Goal: Information Seeking & Learning: Check status

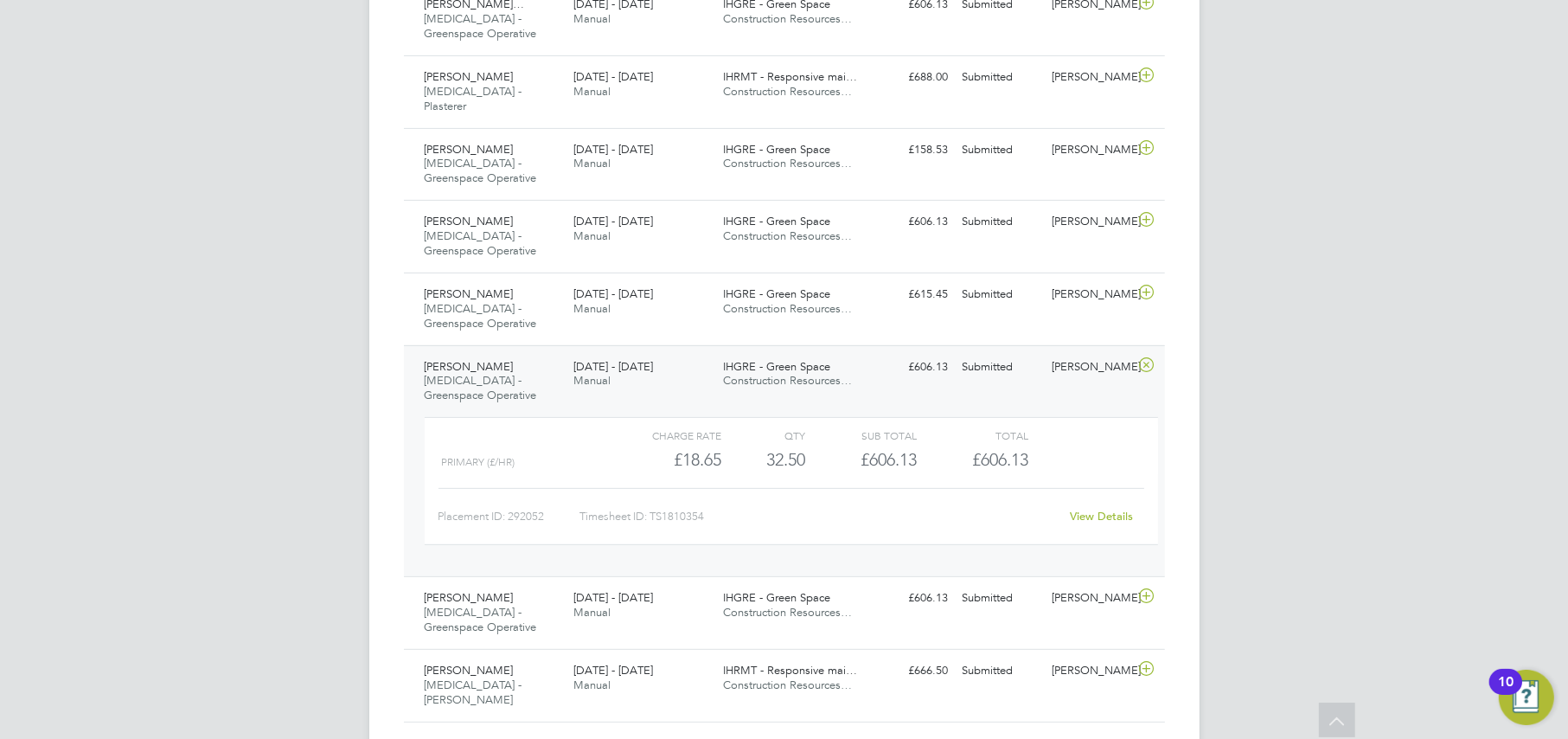
click at [497, 365] on div "Lewis Mccathy HMS - Greenspace Operative 25 - 31 Aug 2025" at bounding box center [493, 382] width 149 height 58
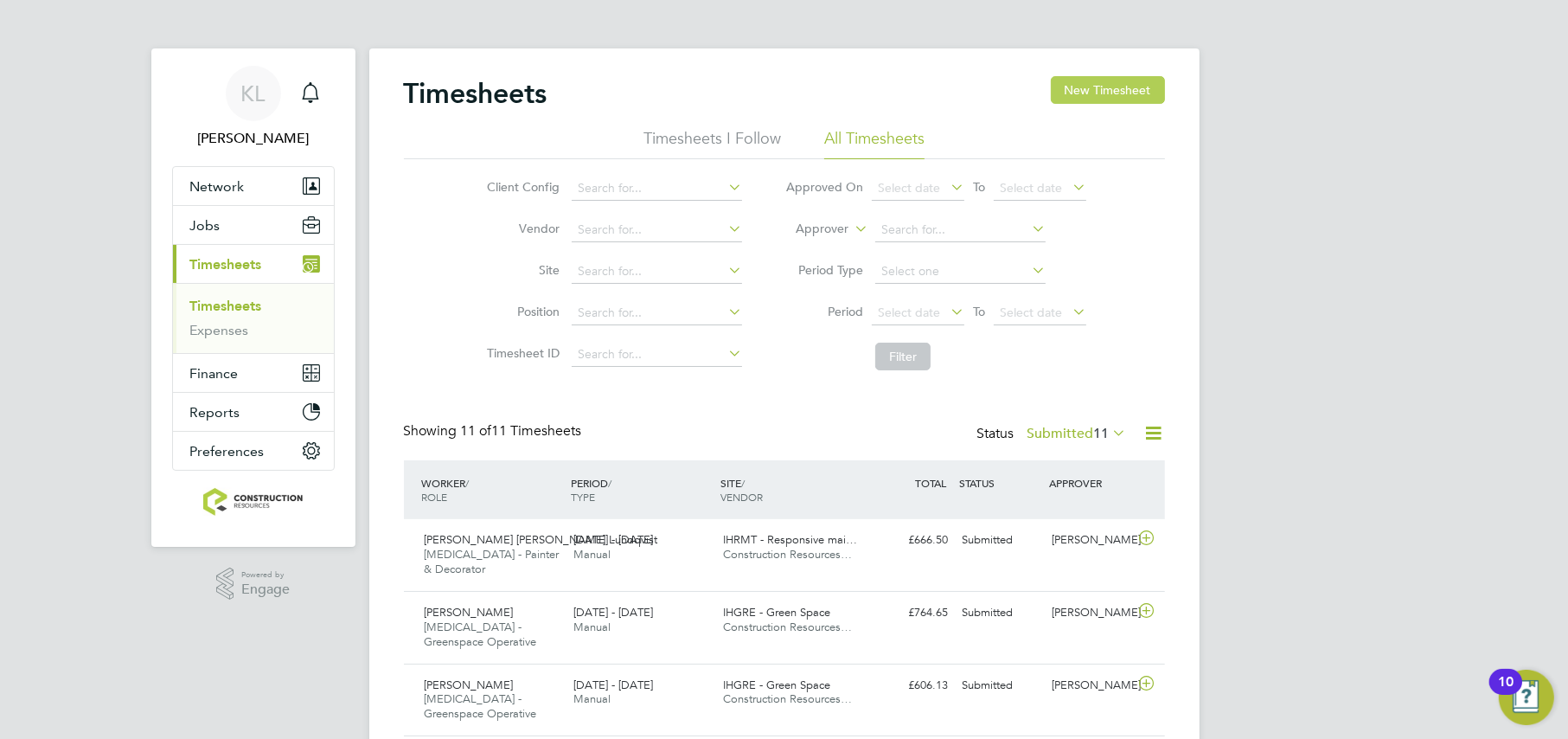
click at [1113, 102] on button "New Timesheet" at bounding box center [1108, 91] width 114 height 28
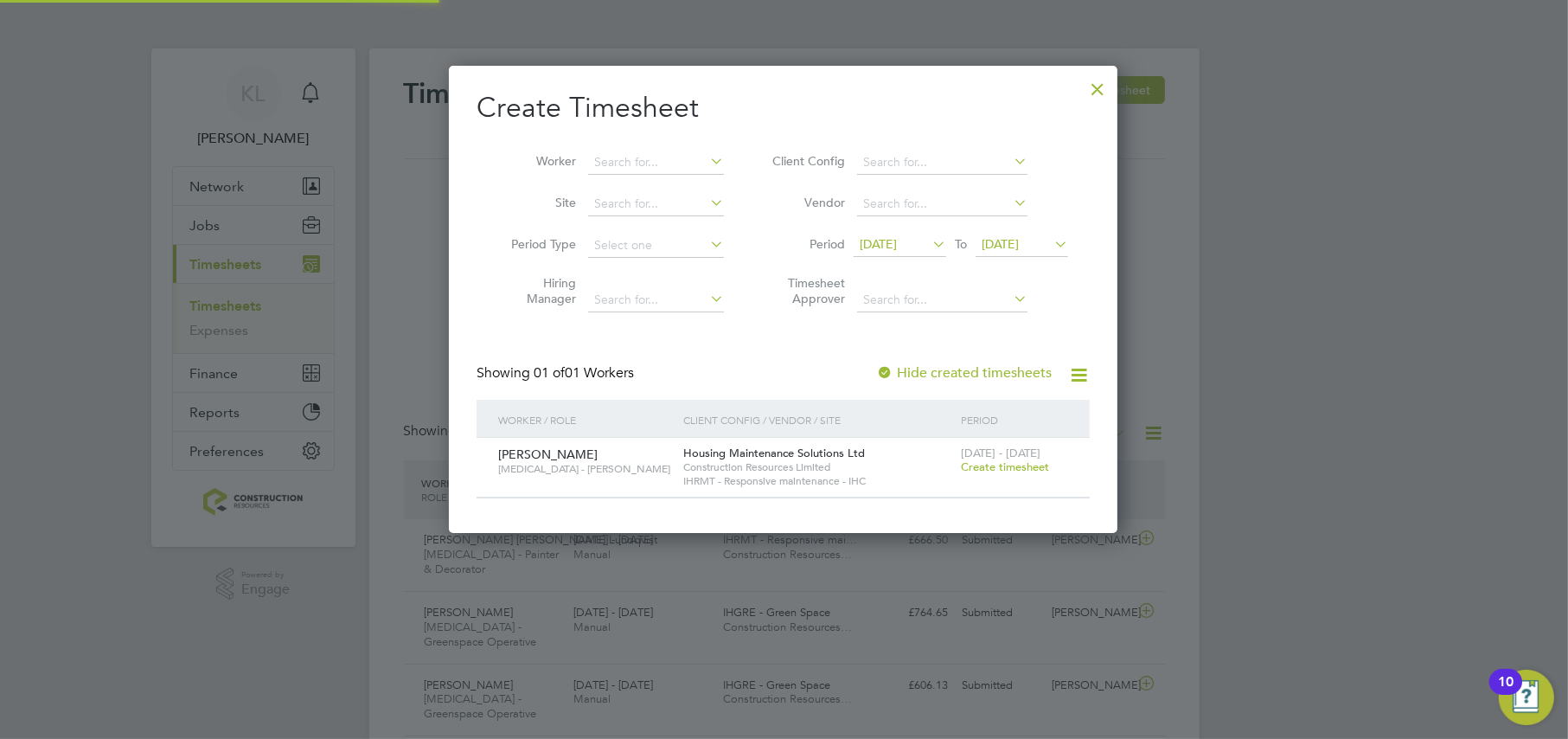
scroll to position [467, 668]
click at [1022, 474] on div "25 - 31 Aug 2025 Create timesheet" at bounding box center [1015, 460] width 116 height 47
click at [1013, 467] on span "Create timesheet" at bounding box center [1005, 467] width 88 height 15
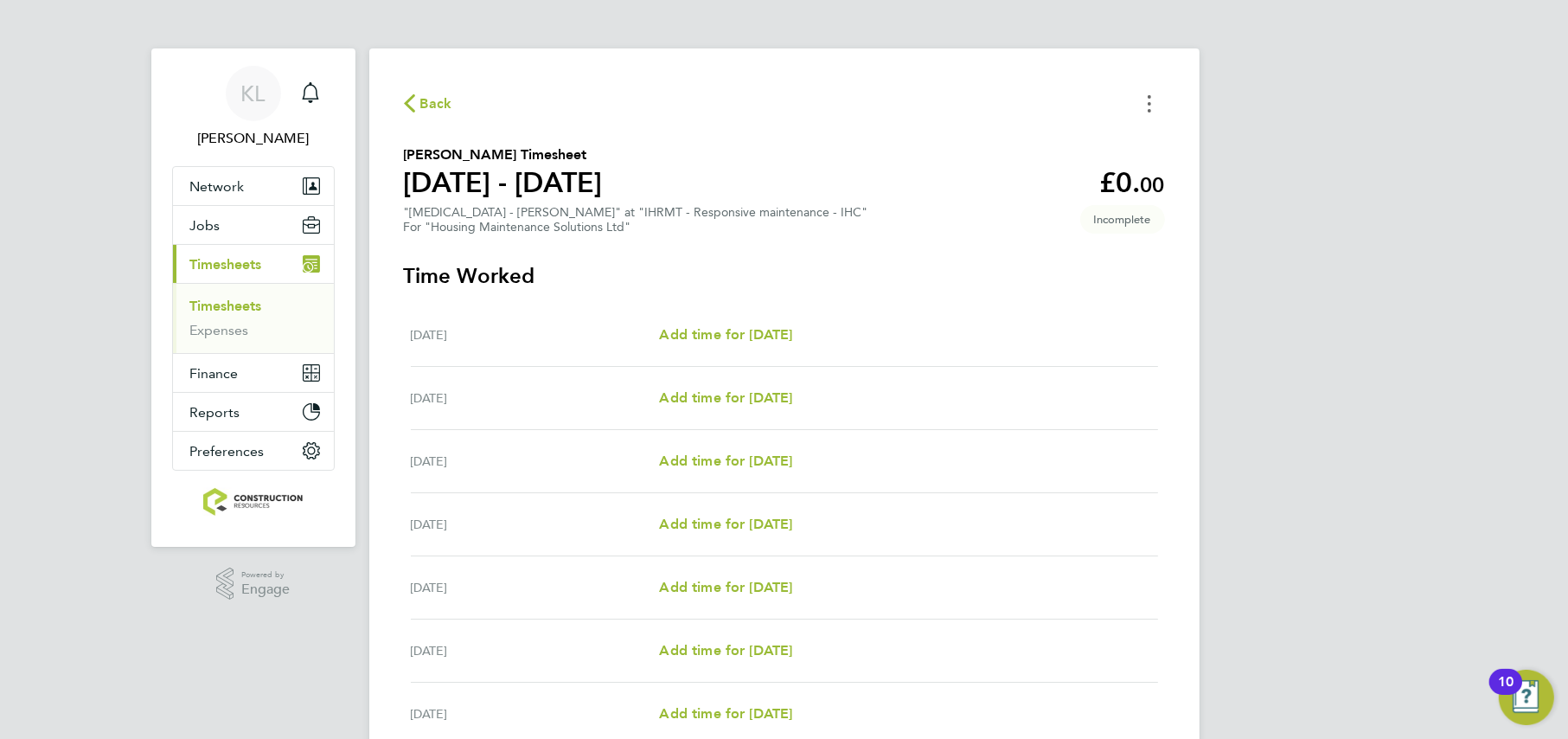
click at [1142, 101] on button "Timesheets Menu" at bounding box center [1149, 103] width 31 height 27
click at [999, 134] on button "Mark as absent" at bounding box center [1061, 141] width 207 height 34
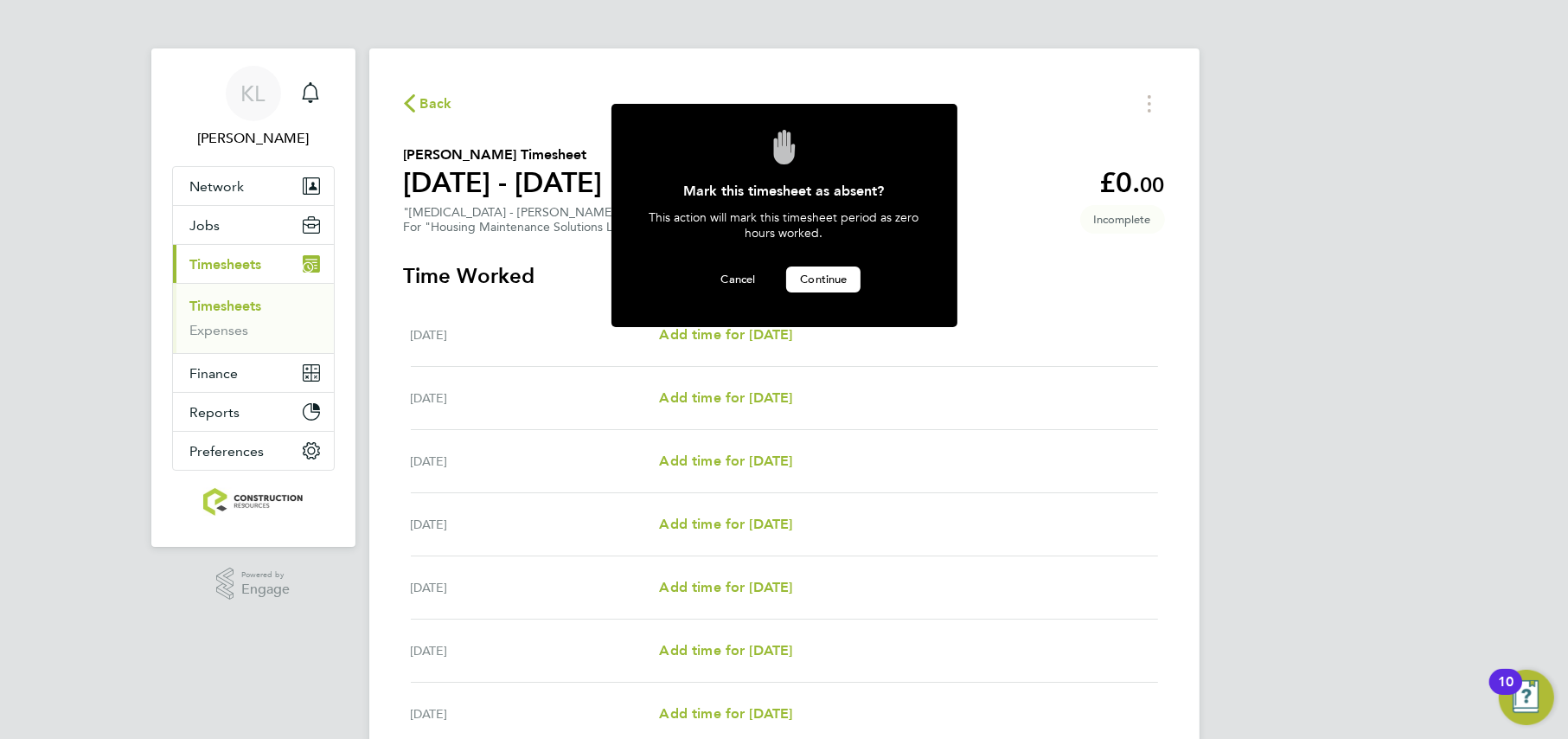
click at [821, 278] on span "Continue" at bounding box center [823, 279] width 47 height 15
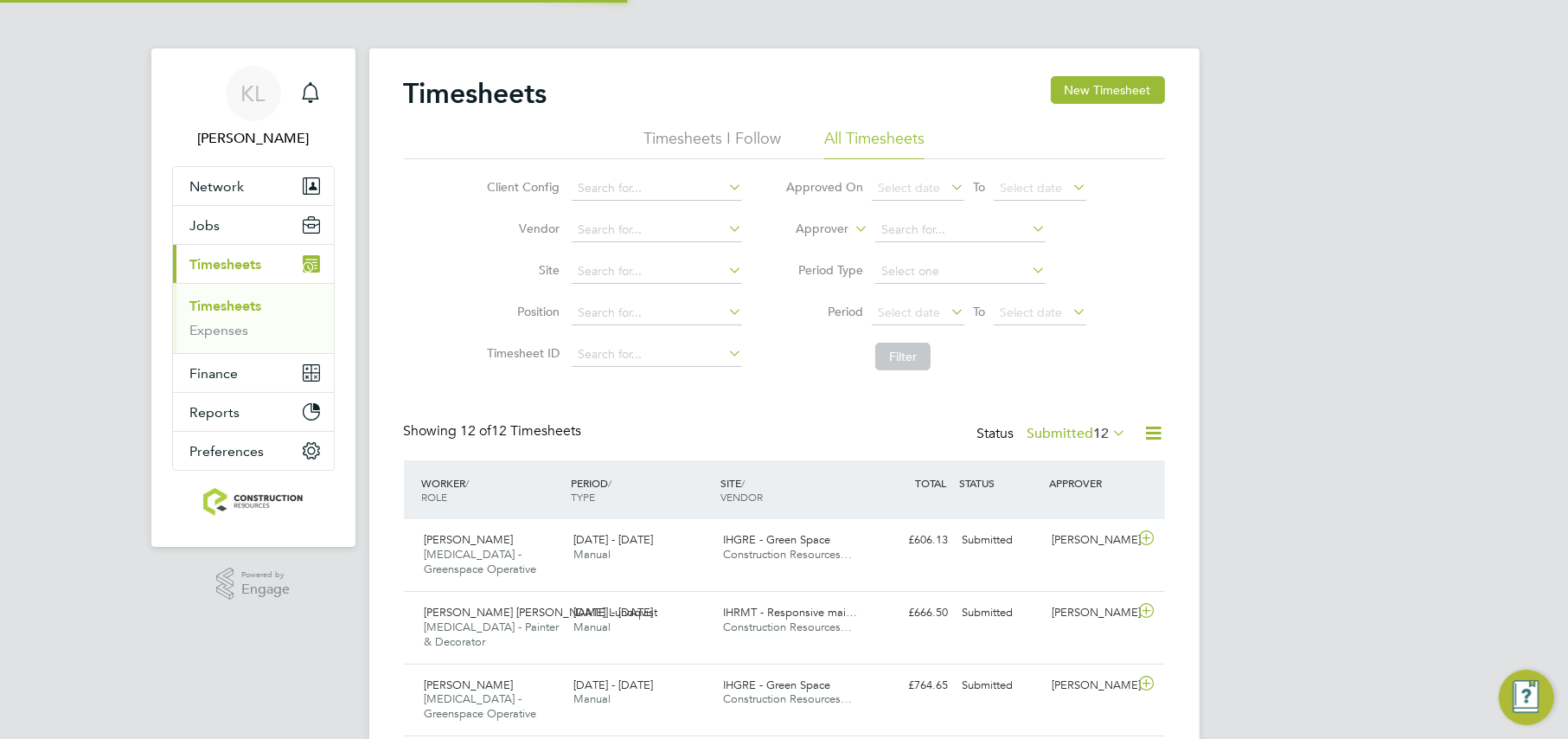
scroll to position [57, 149]
click at [191, 223] on span "Jobs" at bounding box center [206, 225] width 30 height 17
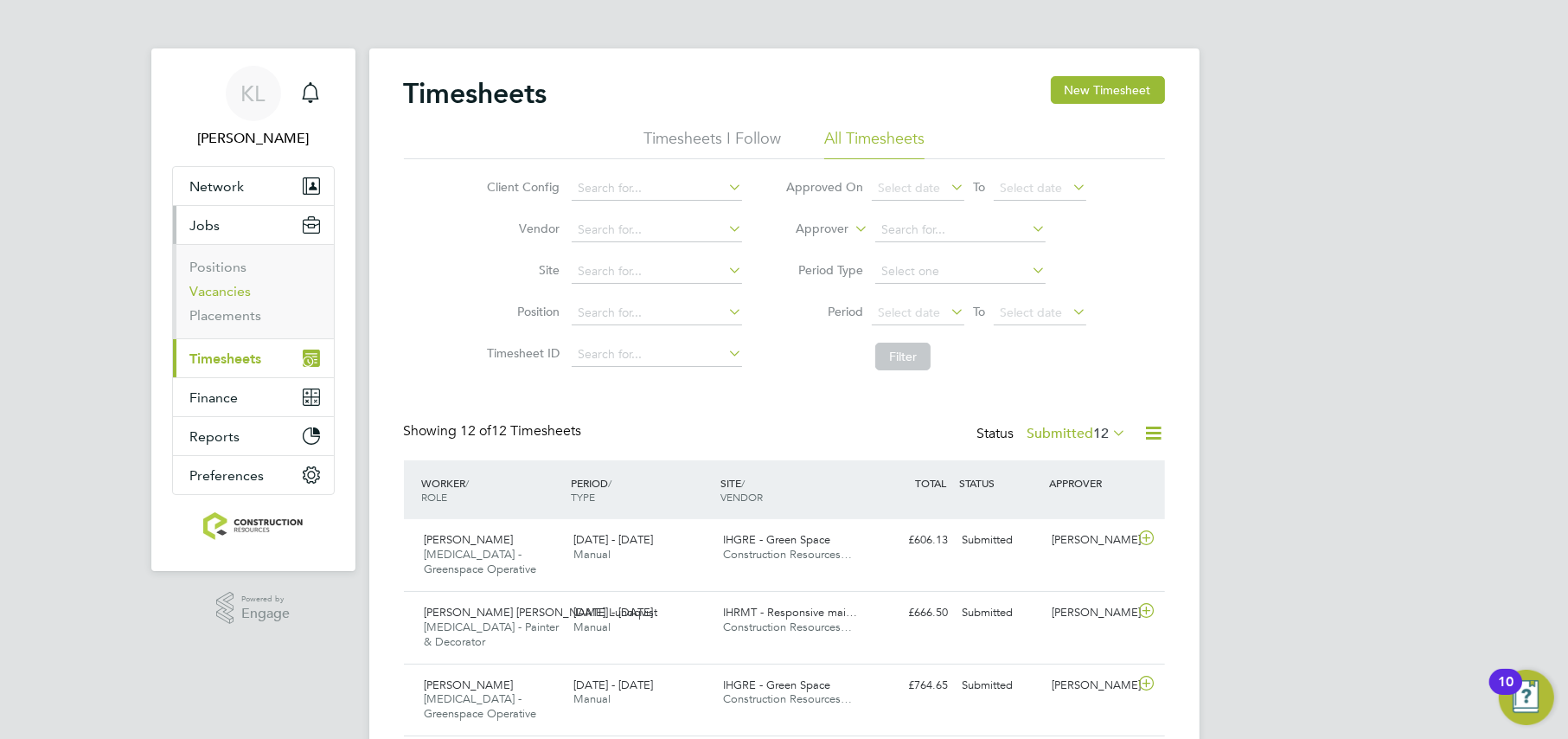
click at [220, 284] on link "Vacancies" at bounding box center [221, 291] width 61 height 17
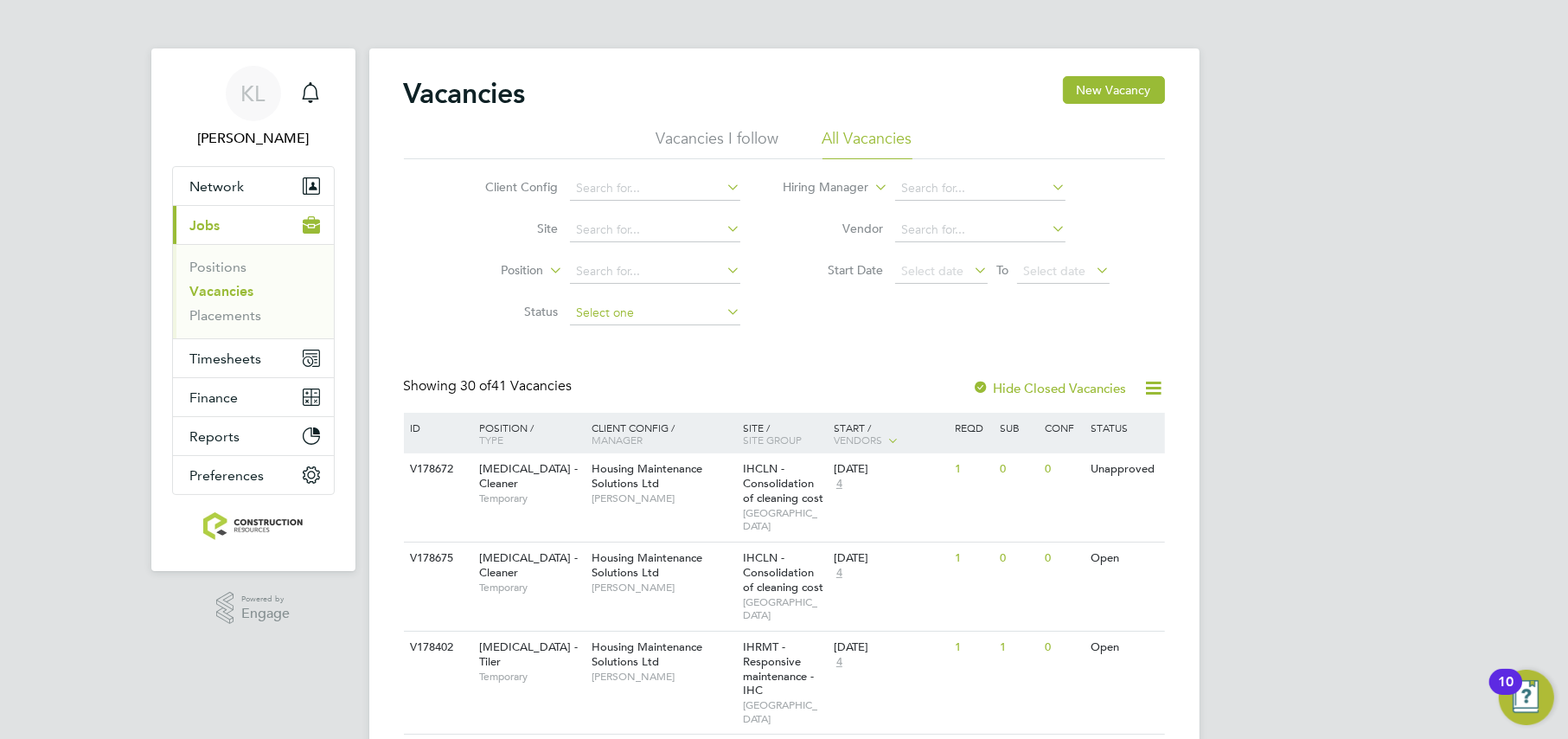
click at [596, 305] on input at bounding box center [655, 314] width 170 height 25
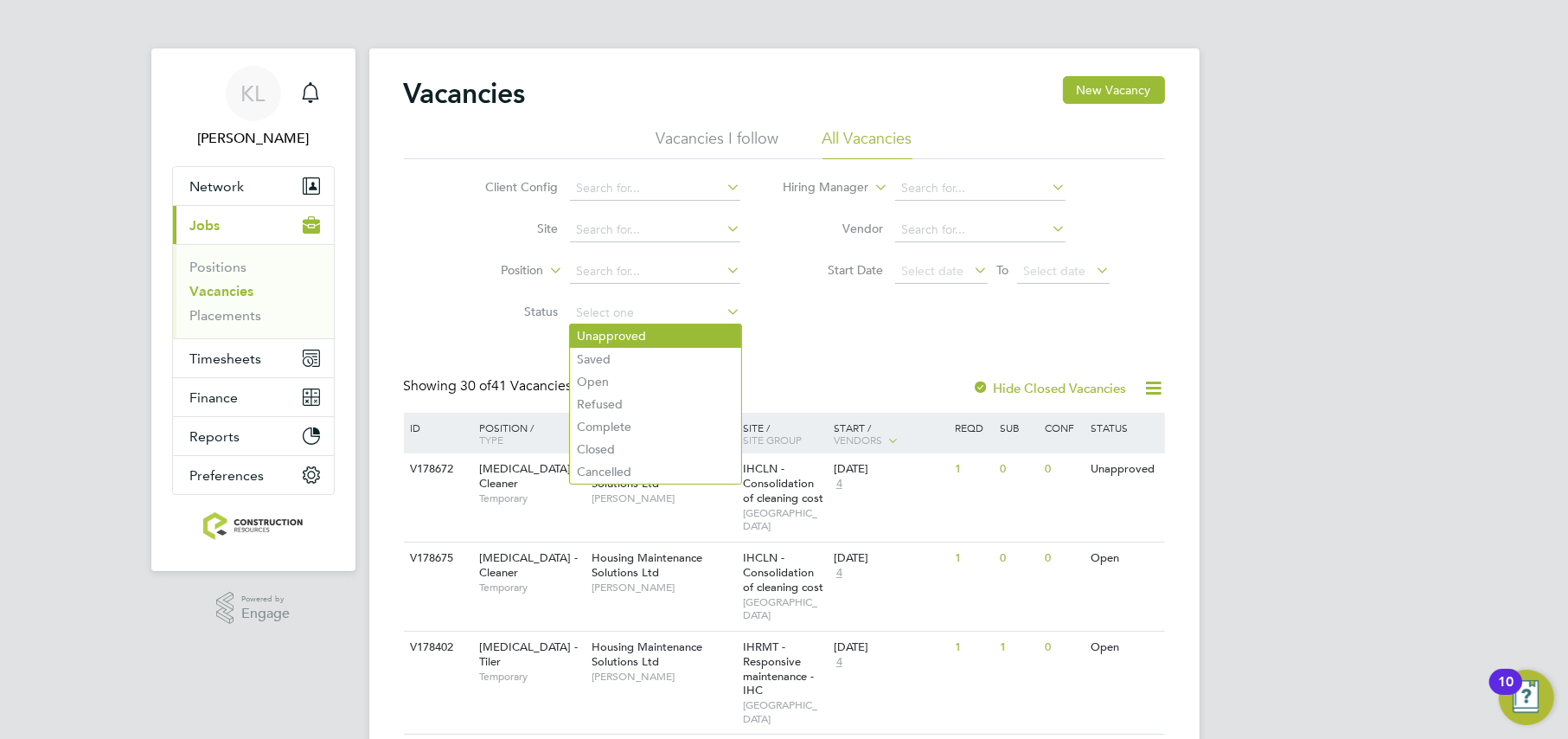
click at [602, 344] on li "Unapproved" at bounding box center [655, 336] width 171 height 23
type input "Unapproved"
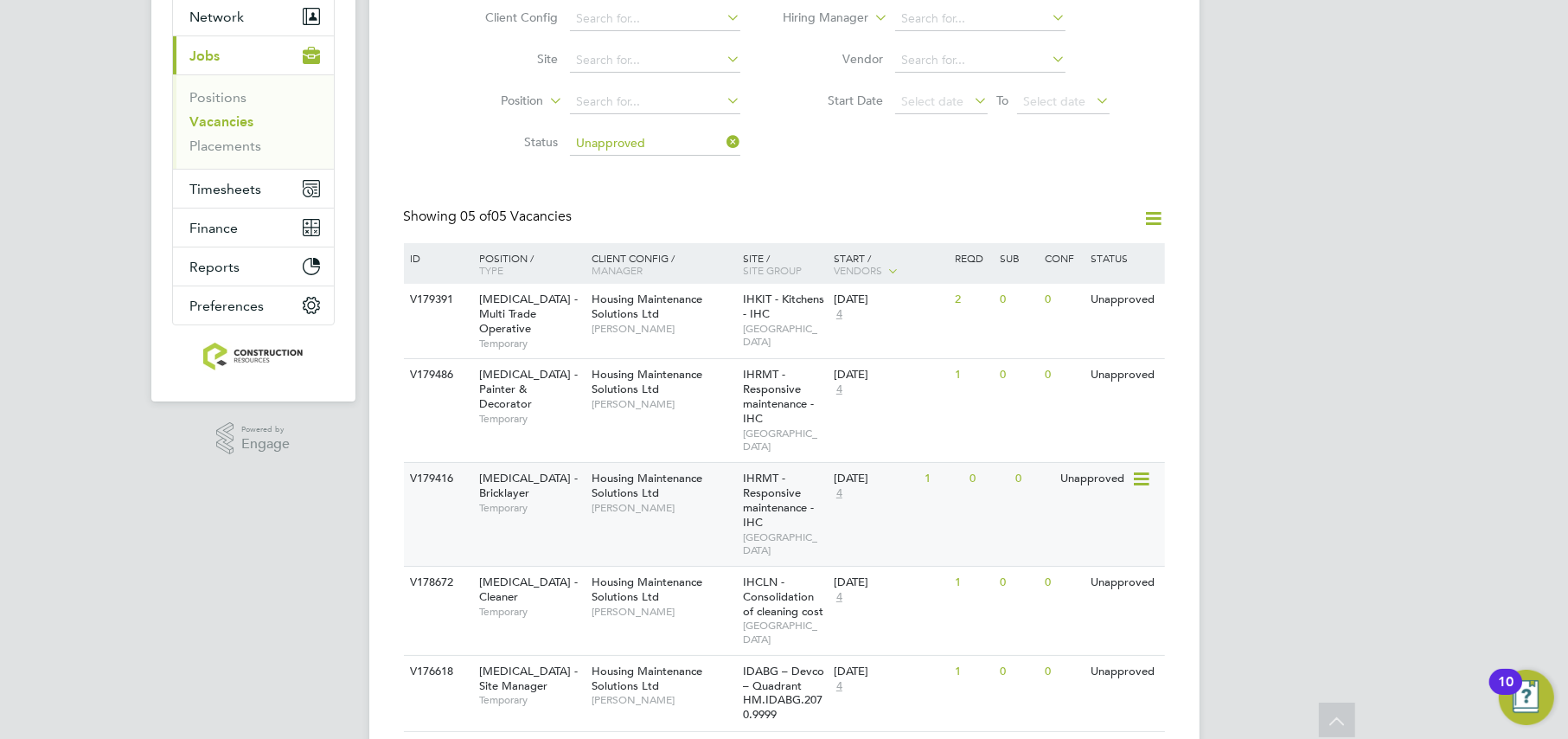
click at [716, 464] on div "Housing Maintenance Solutions Ltd Michael Leslie" at bounding box center [663, 493] width 151 height 60
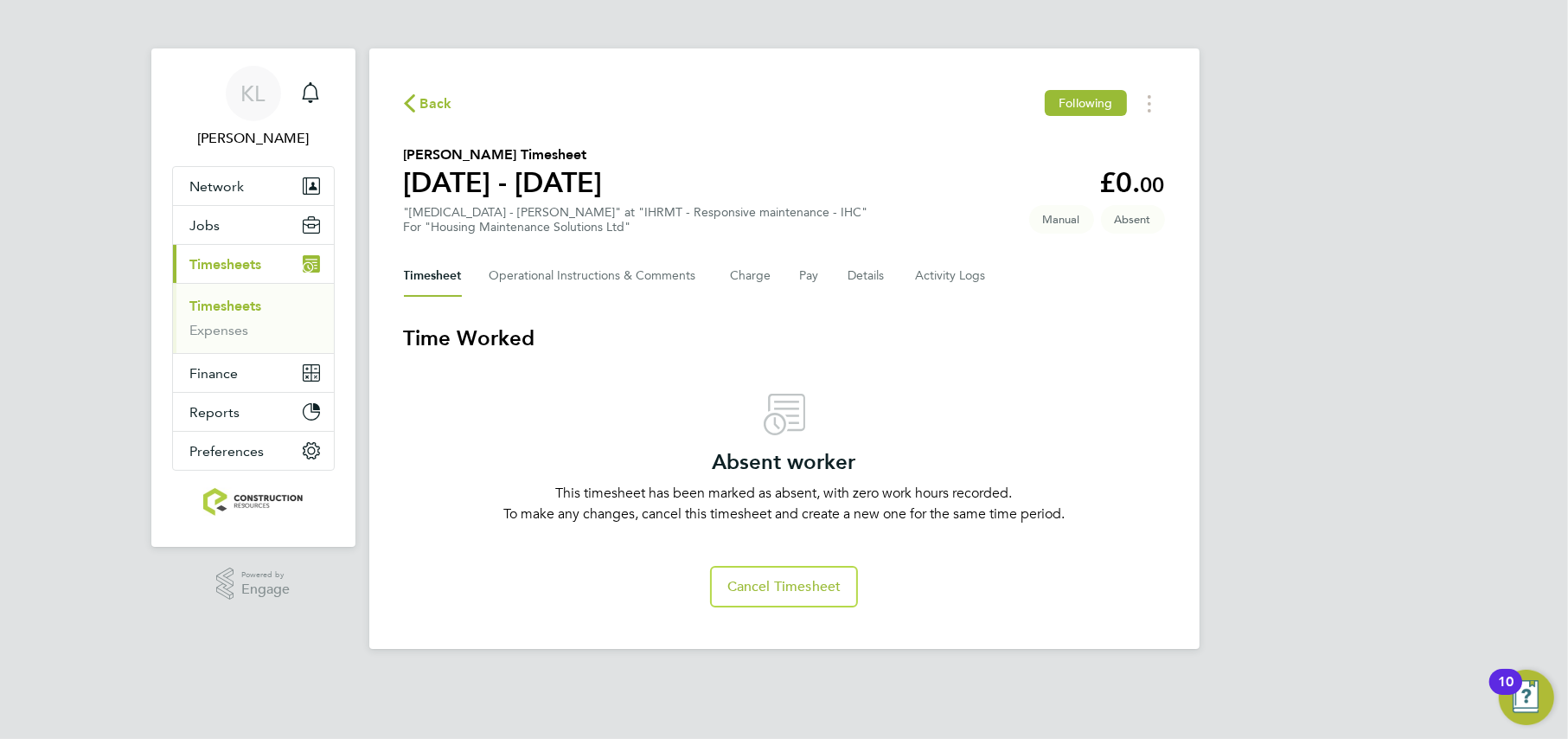
click at [417, 99] on span "Back" at bounding box center [428, 102] width 48 height 17
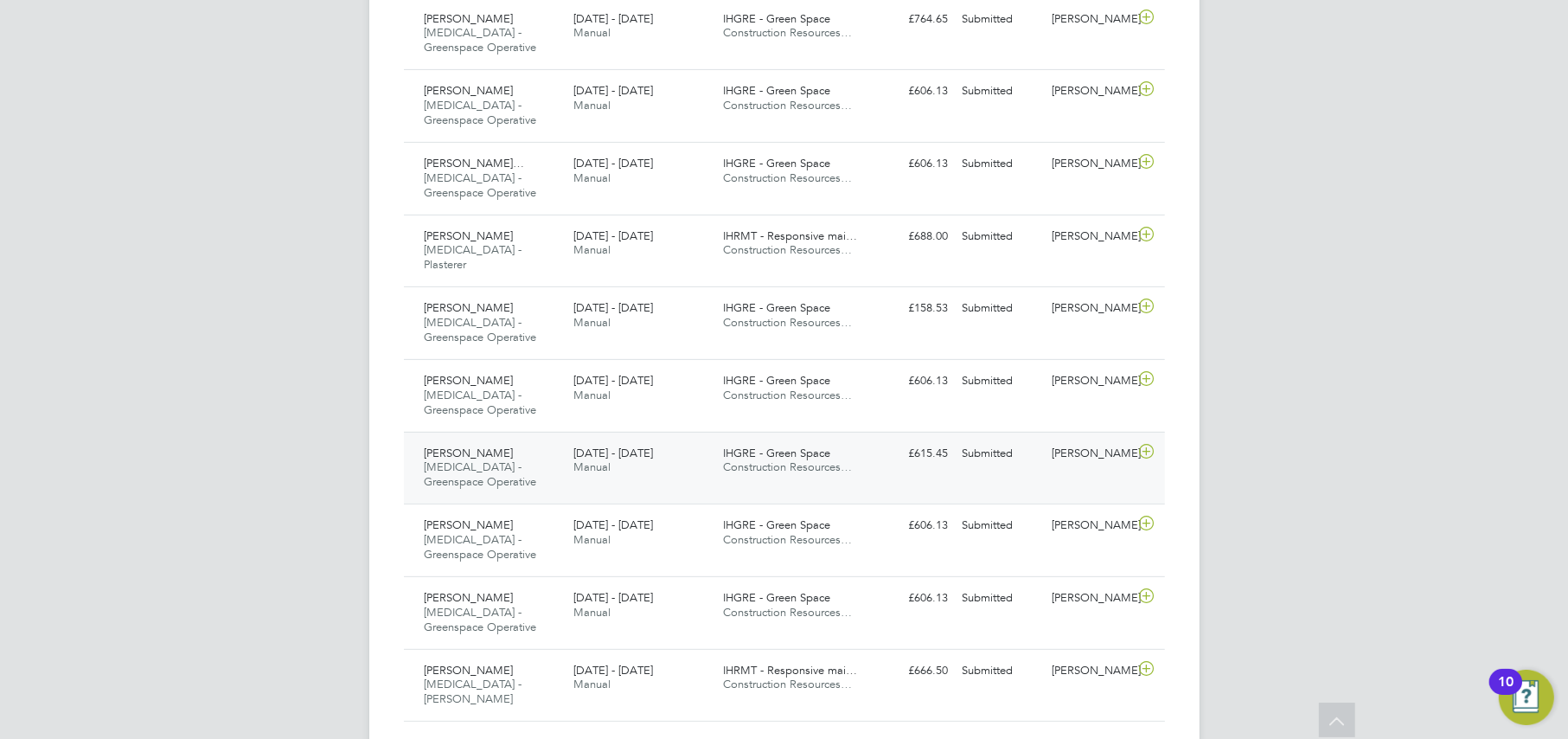
click at [944, 439] on div "£615.45 Submitted" at bounding box center [911, 453] width 90 height 28
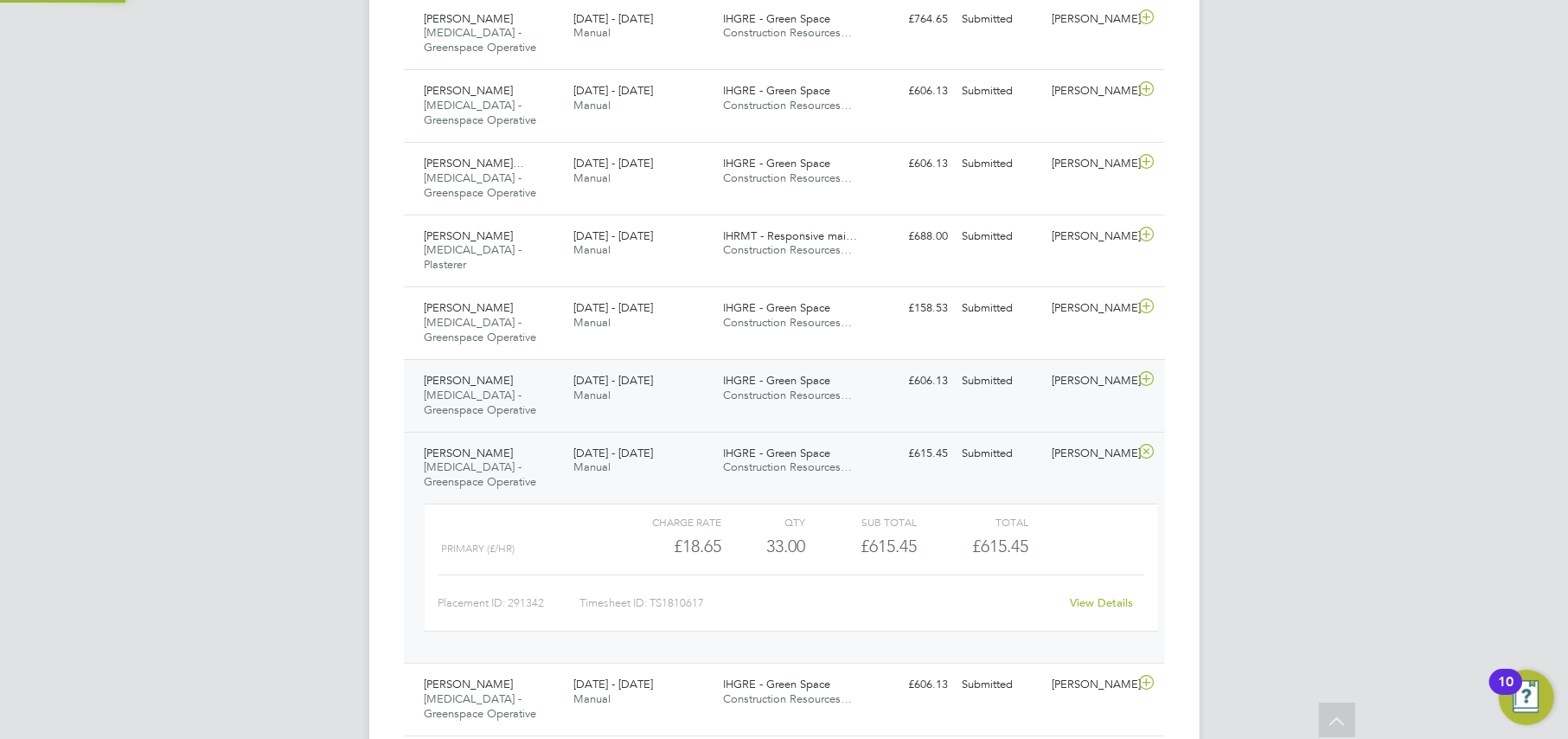
click at [920, 385] on div "Harry Broderick HMS - Greenspace Operative 25 - 31 Aug 2025 25 - 31 Aug 2025 Ma…" at bounding box center [784, 395] width 761 height 73
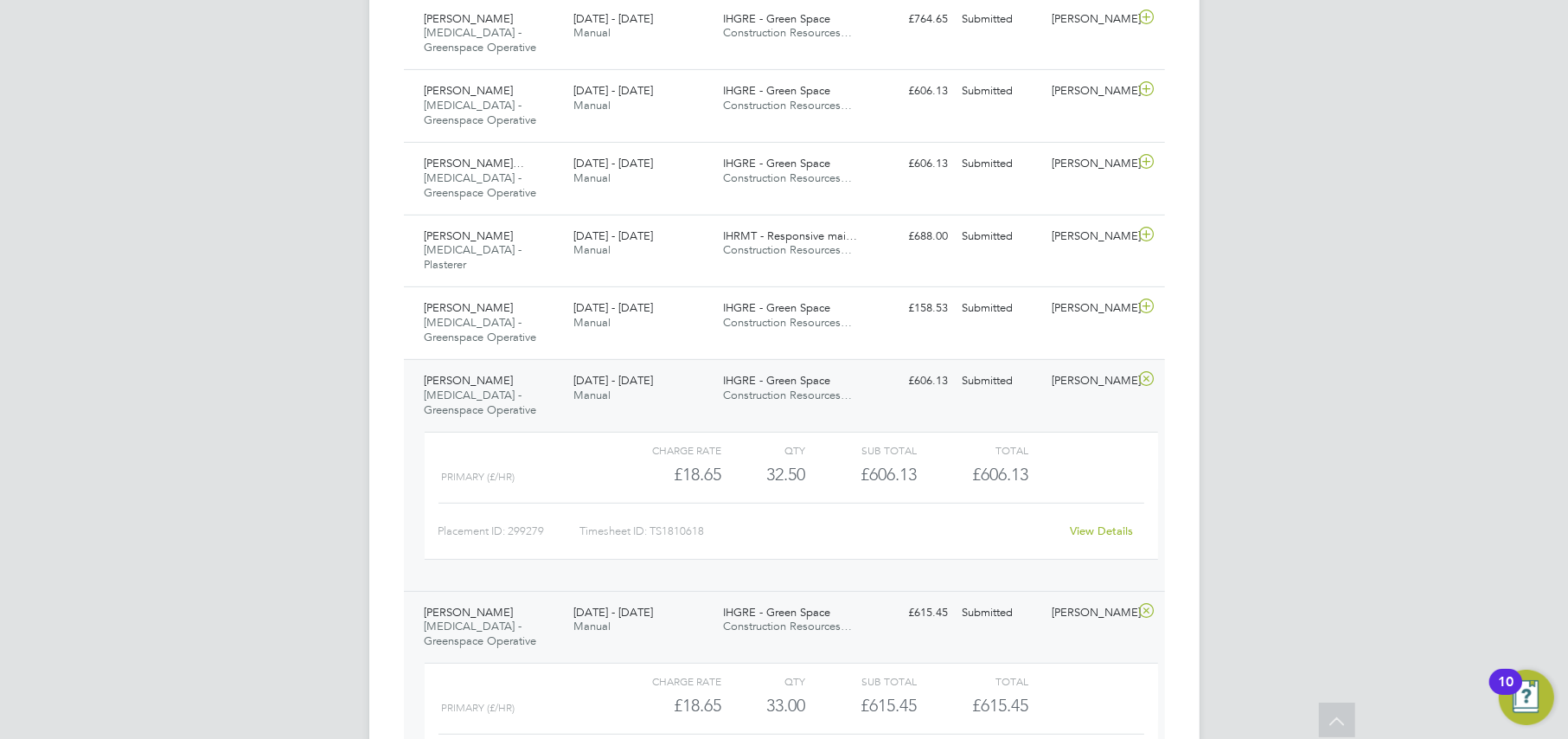
click at [1092, 524] on link "View Details" at bounding box center [1102, 531] width 63 height 15
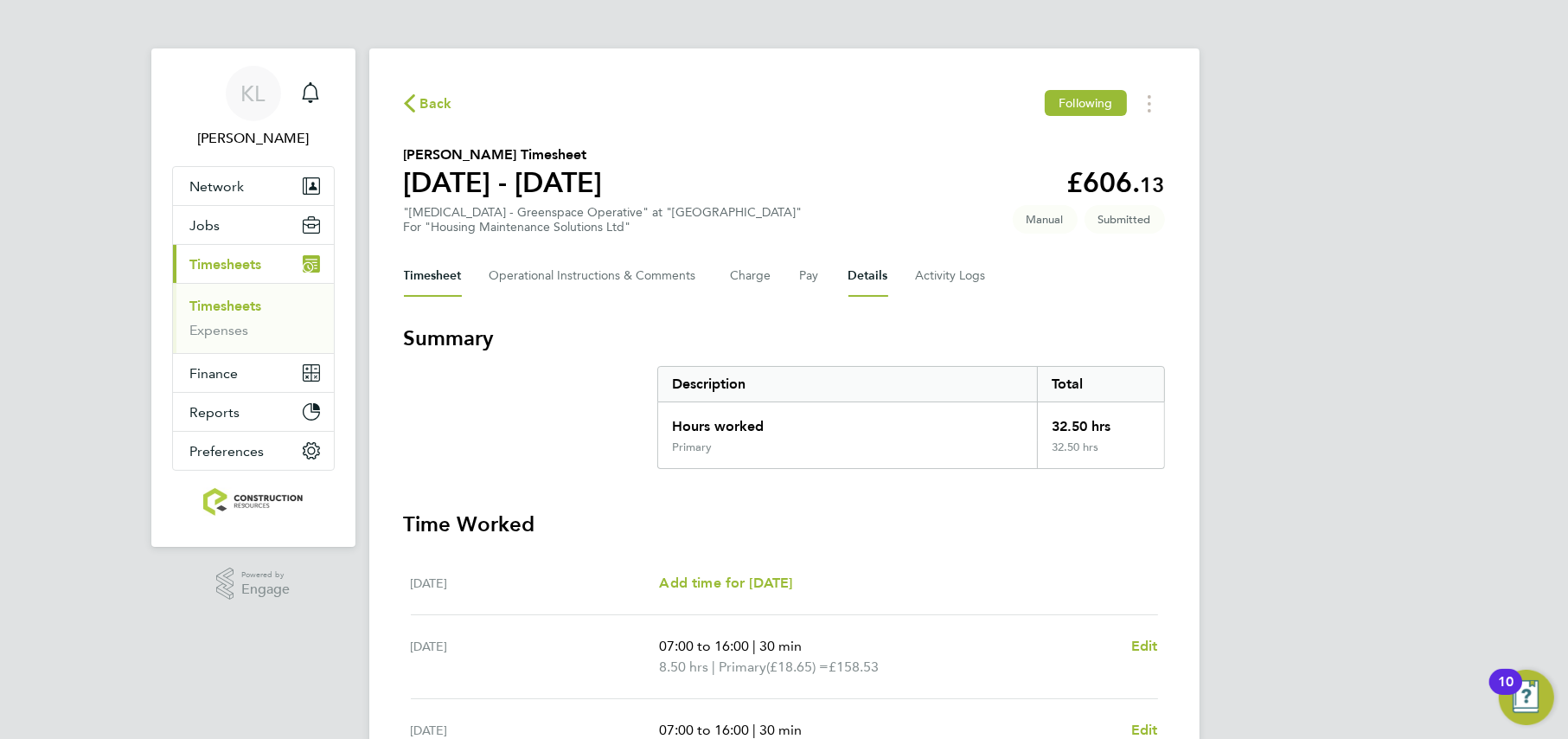
click at [871, 275] on button "Details" at bounding box center [868, 275] width 40 height 41
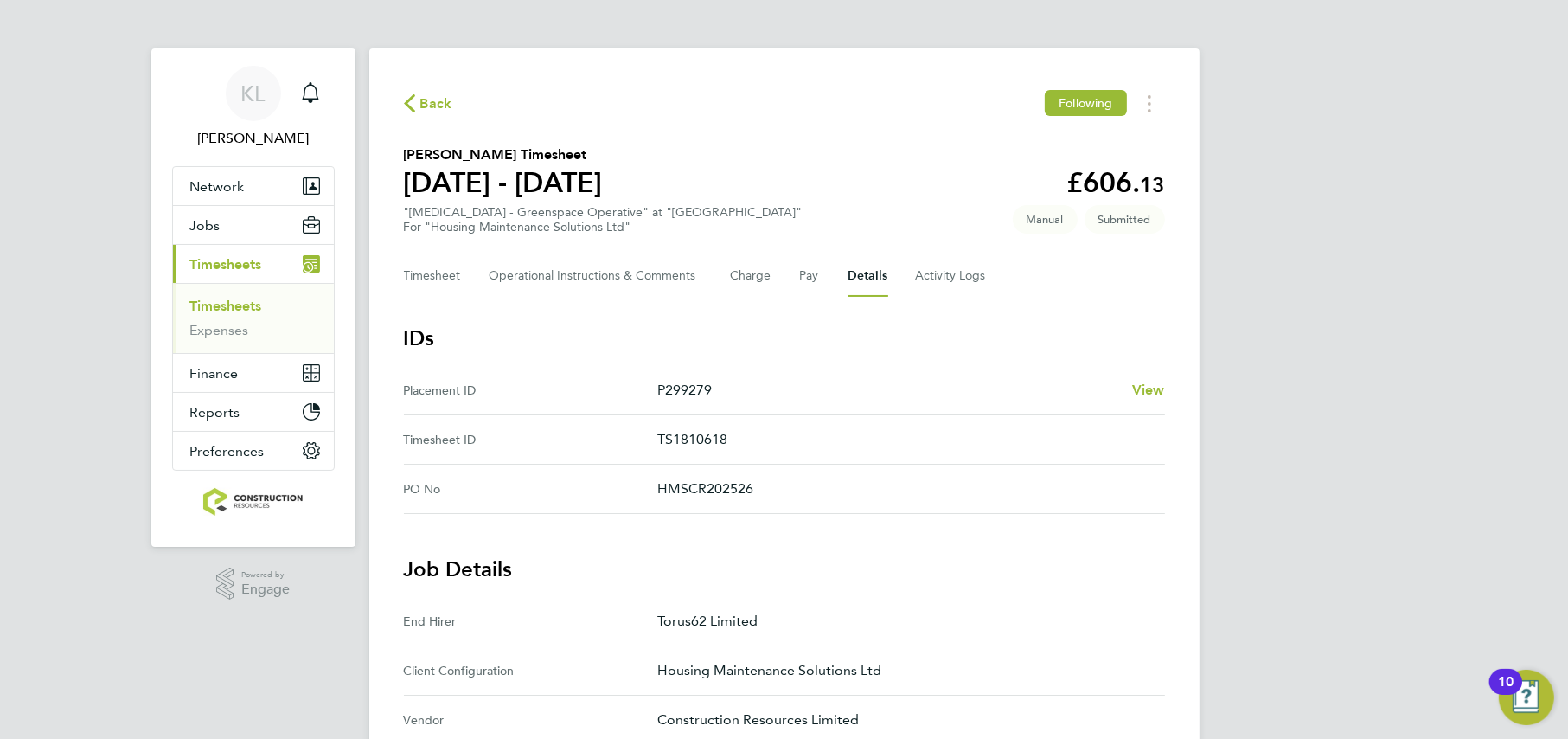
click at [431, 95] on span "Back" at bounding box center [436, 104] width 32 height 21
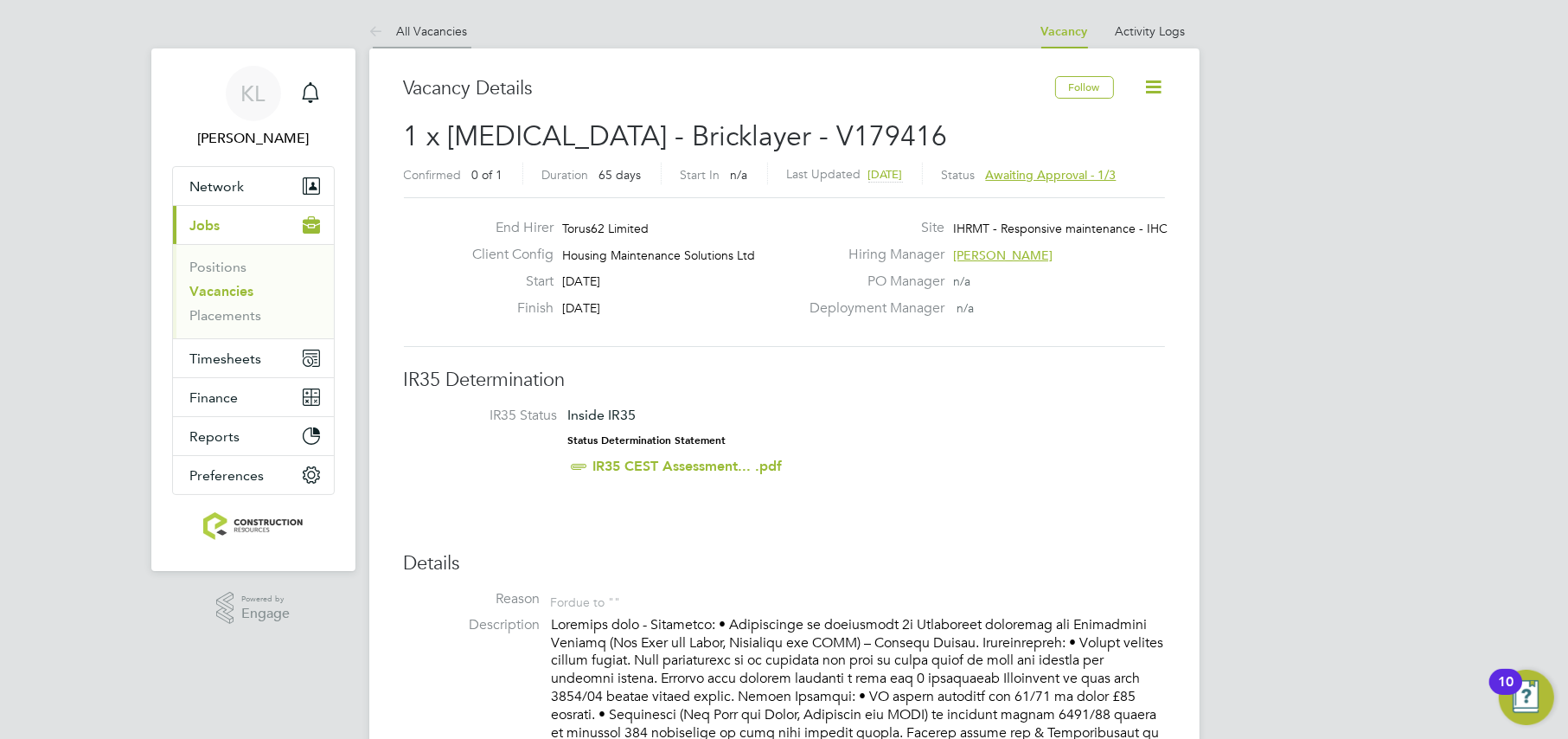
scroll to position [50, 120]
click at [408, 28] on link "All Vacancies" at bounding box center [418, 32] width 98 height 16
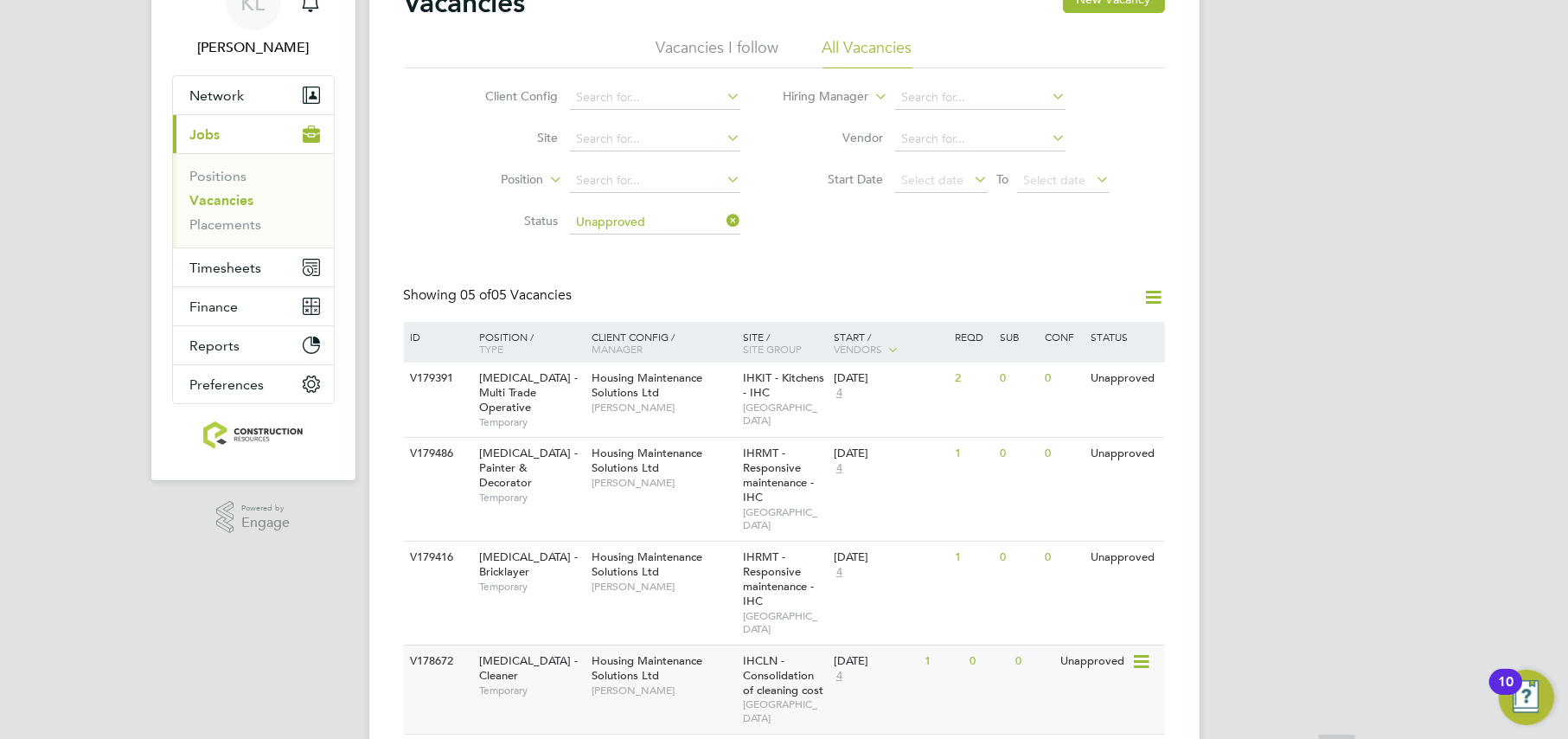
scroll to position [170, 0]
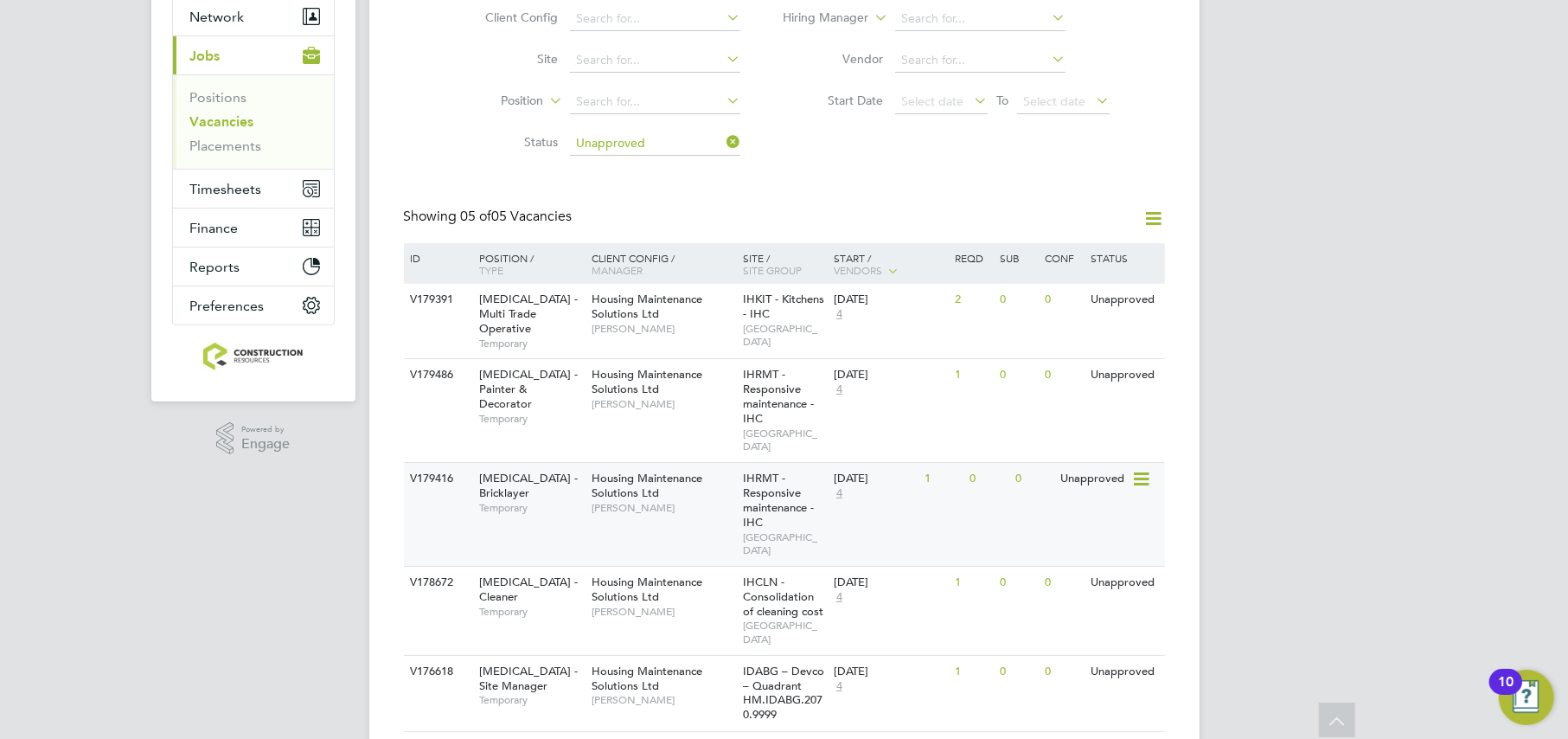
click at [686, 501] on span "[PERSON_NAME]" at bounding box center [662, 508] width 142 height 14
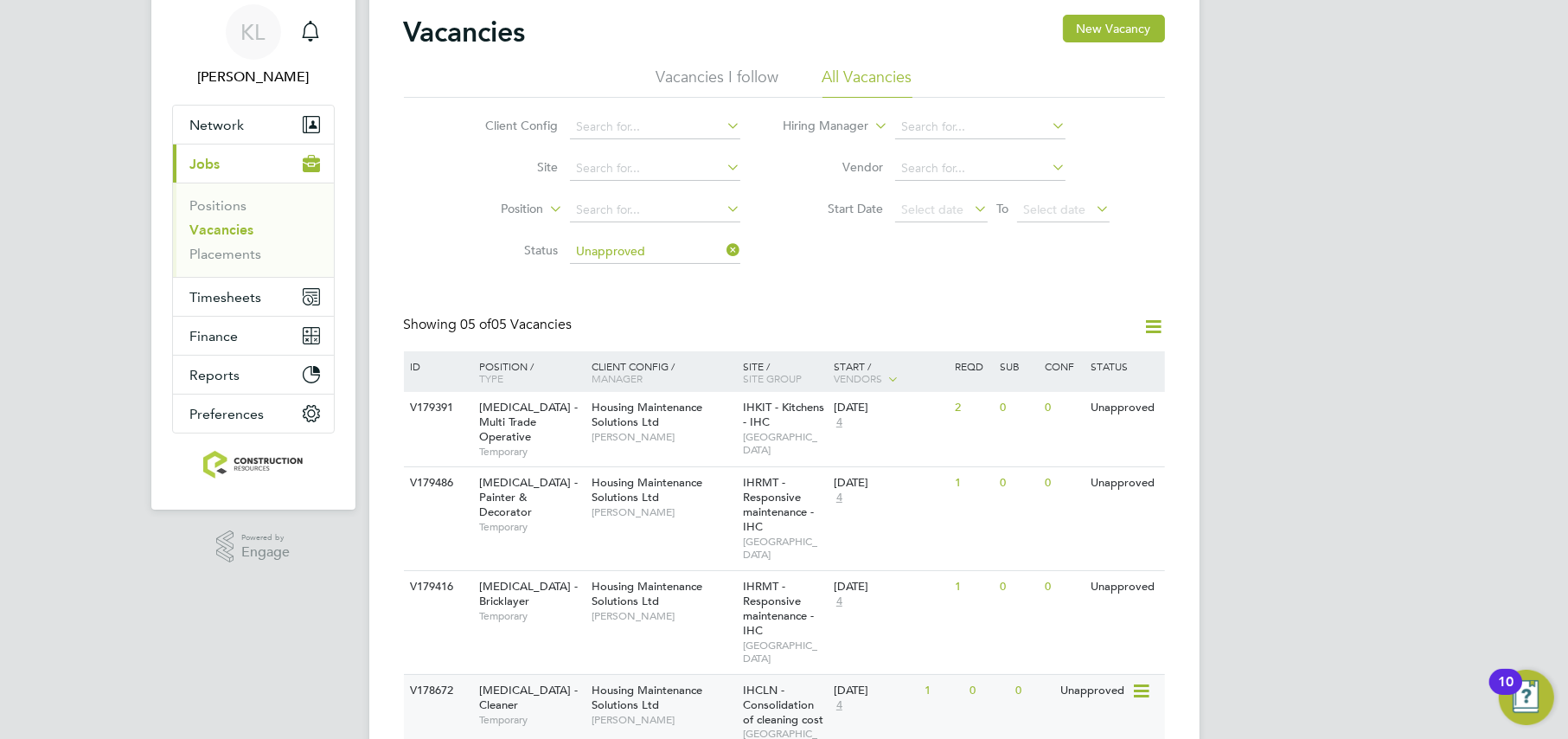
scroll to position [0, 0]
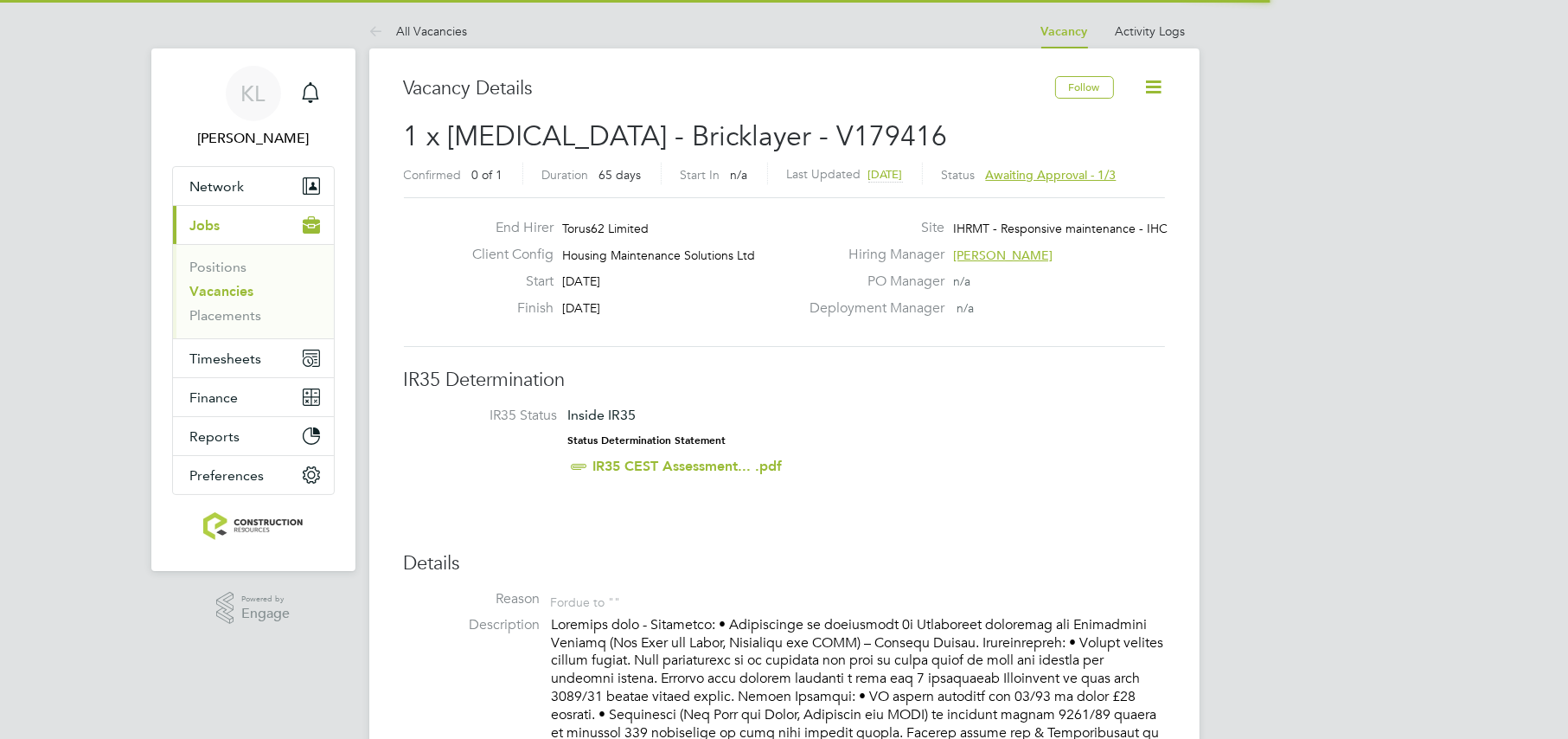
scroll to position [50, 120]
click at [1068, 170] on span "Awaiting approval - 1/3" at bounding box center [1051, 175] width 131 height 16
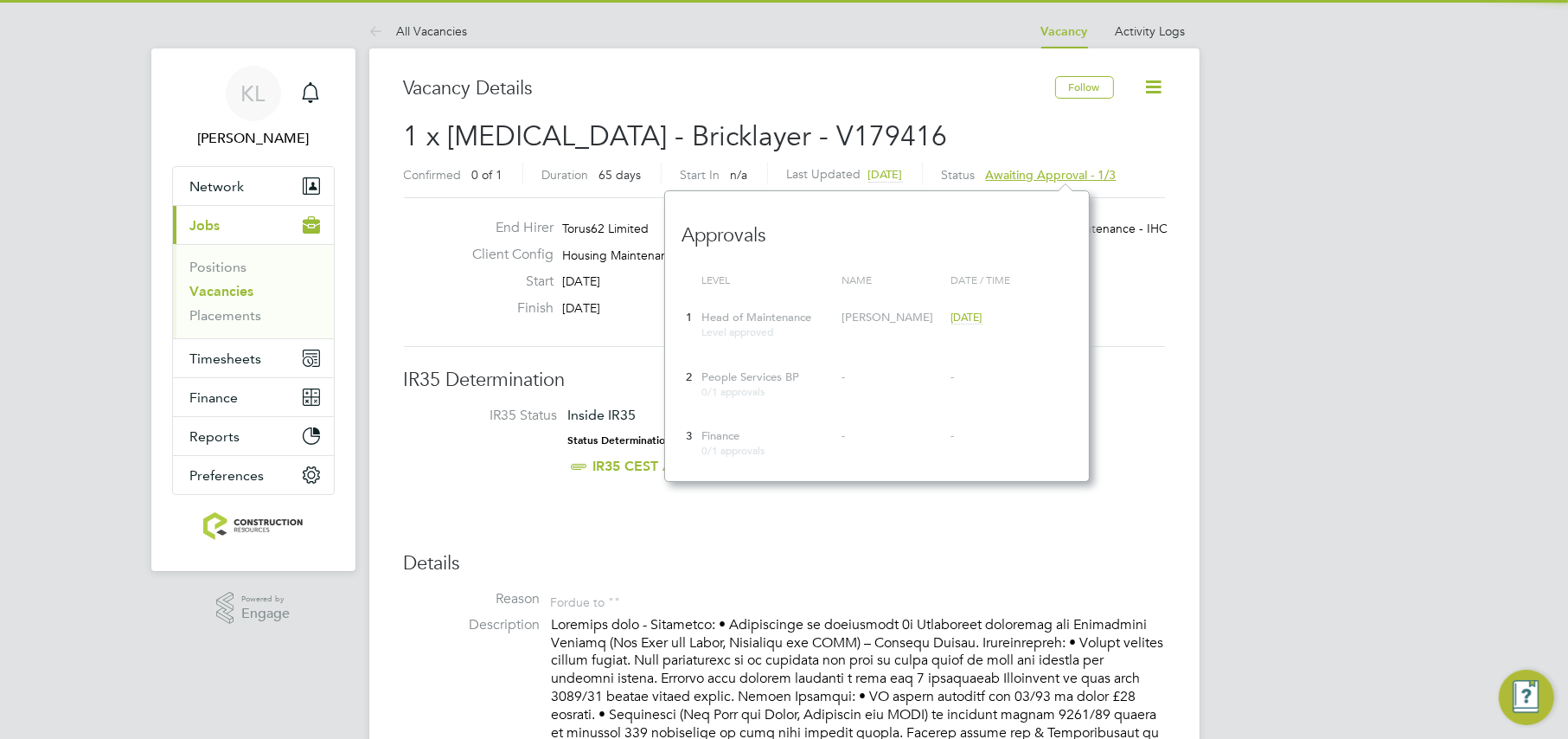
scroll to position [0, 0]
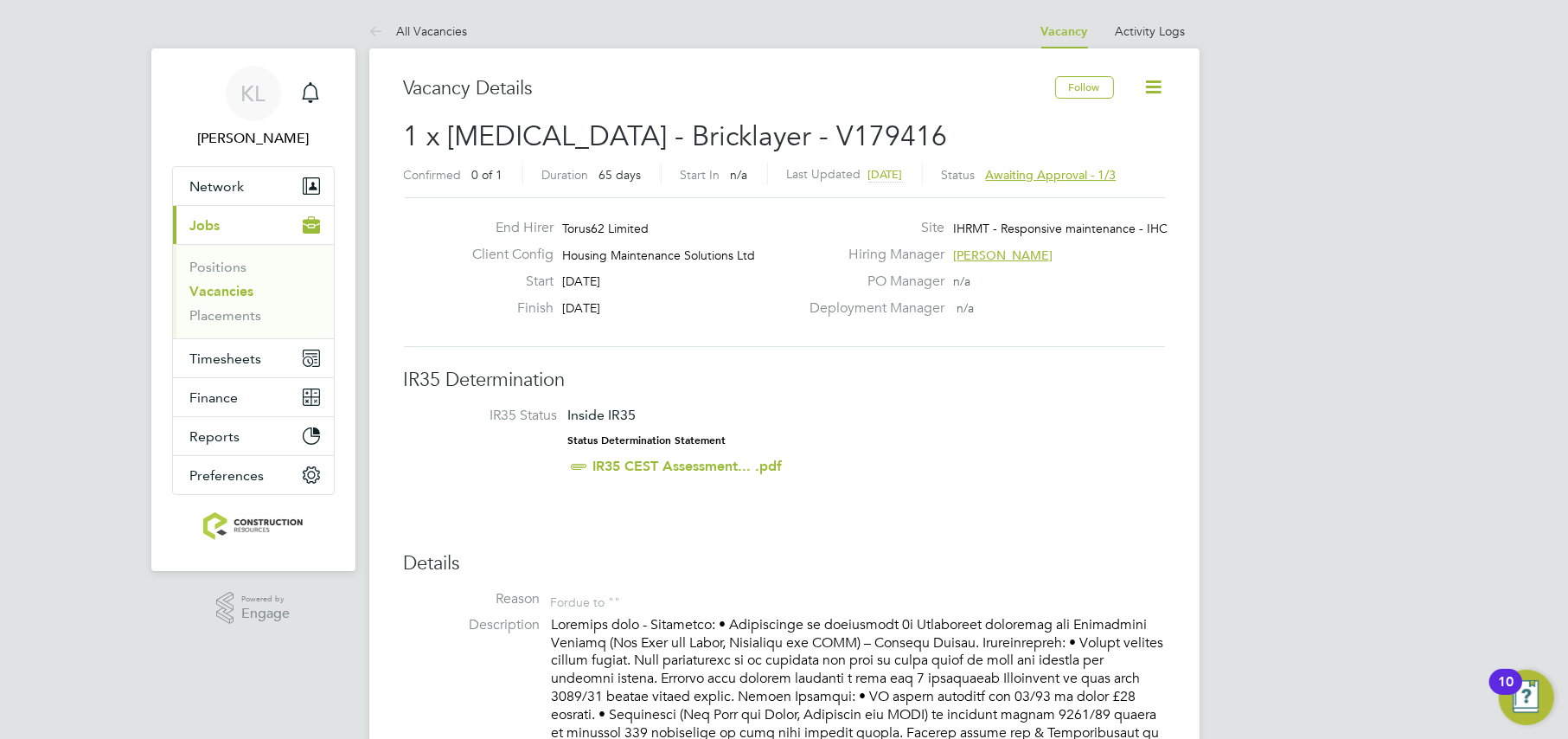
click at [407, 36] on link "All Vacancies" at bounding box center [418, 32] width 98 height 16
